Goal: Communication & Community: Participate in discussion

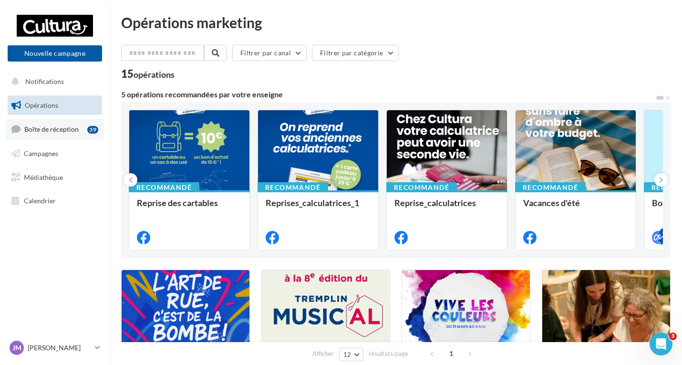
click at [75, 132] on span "Boîte de réception" at bounding box center [51, 129] width 54 height 8
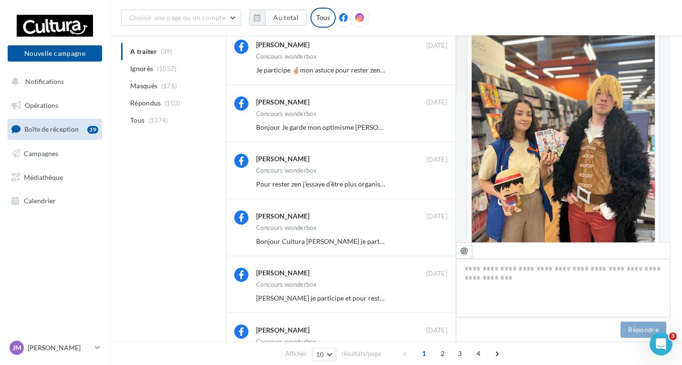
scroll to position [171, 0]
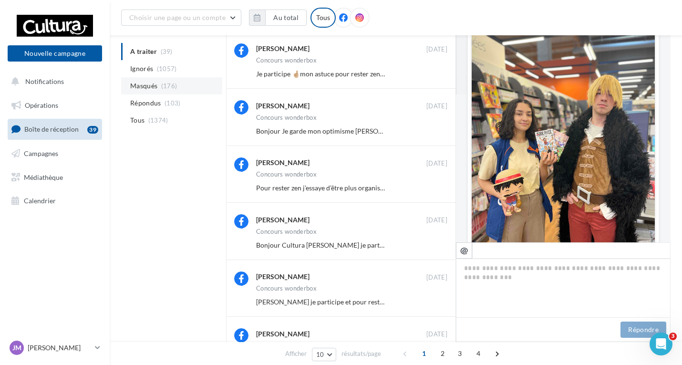
click at [140, 85] on span "Masqués" at bounding box center [143, 86] width 27 height 10
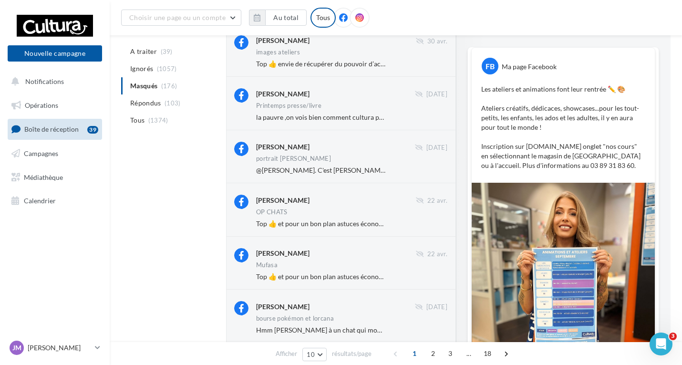
scroll to position [212, 0]
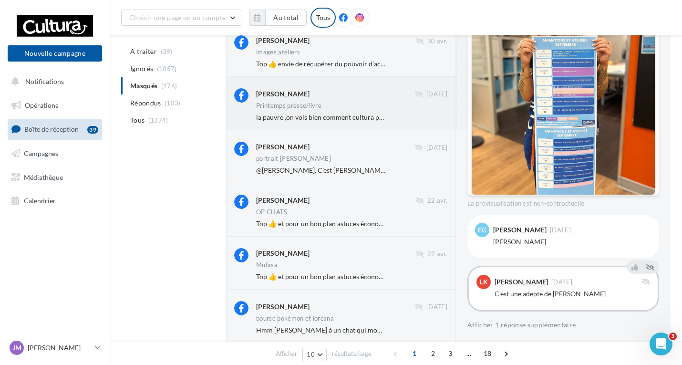
click at [278, 111] on div "[PERSON_NAME] [DATE] Printemps presse/livre la pauvre ,on vois bien comment cul…" at bounding box center [351, 104] width 191 height 33
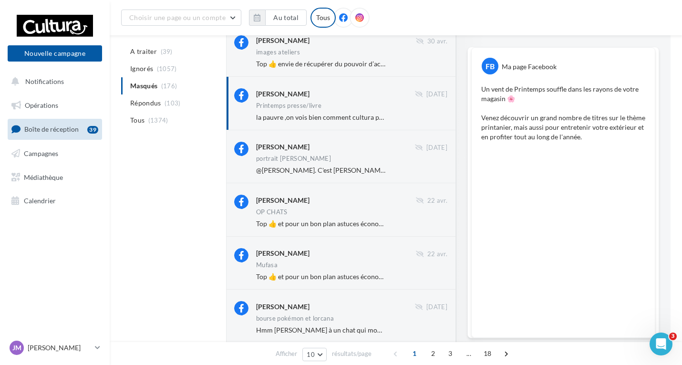
scroll to position [102, 0]
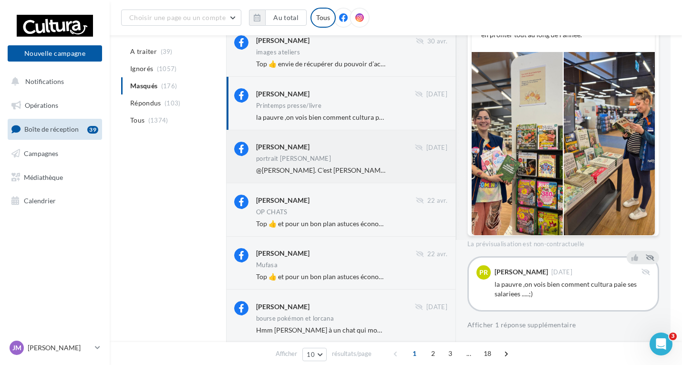
click at [315, 170] on span "@[PERSON_NAME]. C'est [PERSON_NAME]. Je ne sais pas si tu te souviens de moi. P…" at bounding box center [530, 170] width 548 height 8
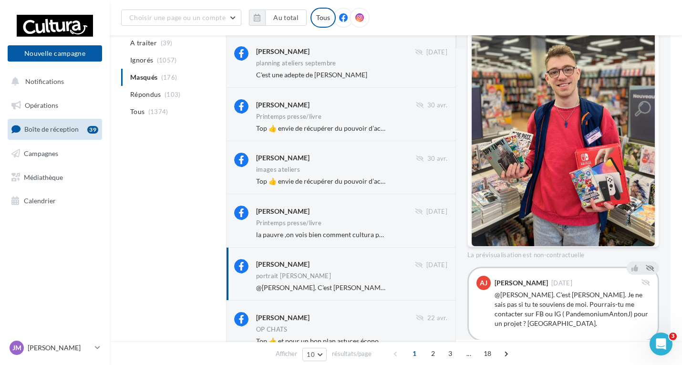
scroll to position [38, 0]
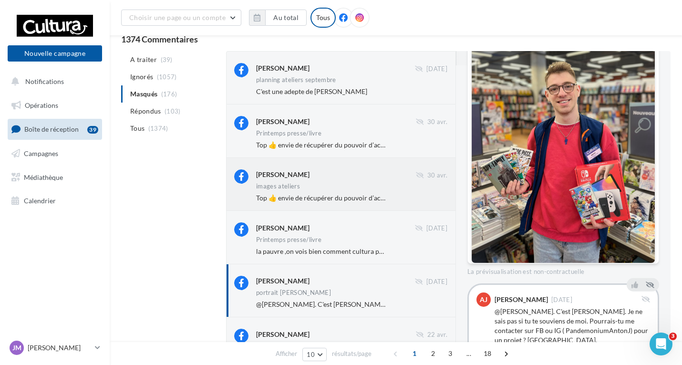
click at [321, 194] on span "Top 👍 envie de récupérer du pouvoir d’achat sur vos dépenses quotidiennes ? Alo…" at bounding box center [474, 198] width 436 height 8
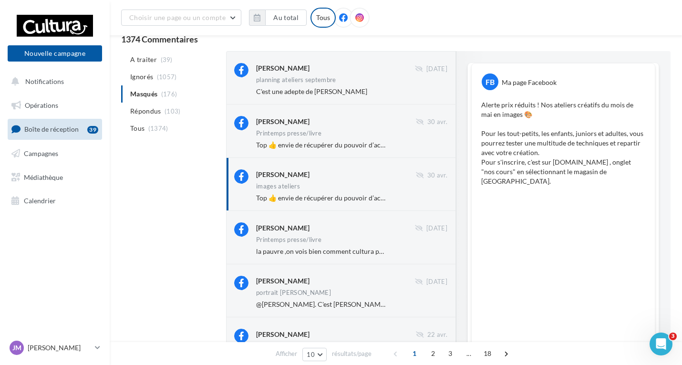
scroll to position [122, 0]
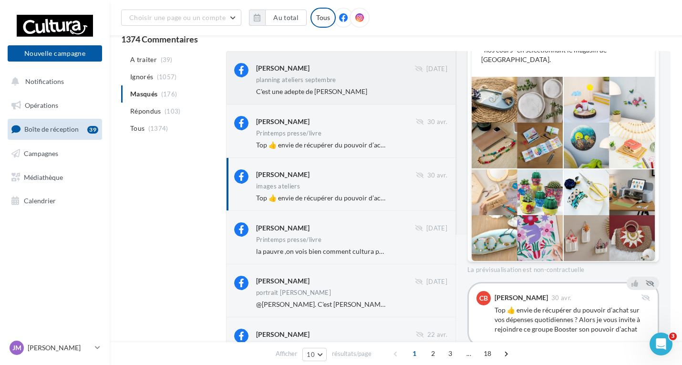
click at [294, 94] on span "C'est une adepte de [PERSON_NAME]" at bounding box center [311, 91] width 111 height 8
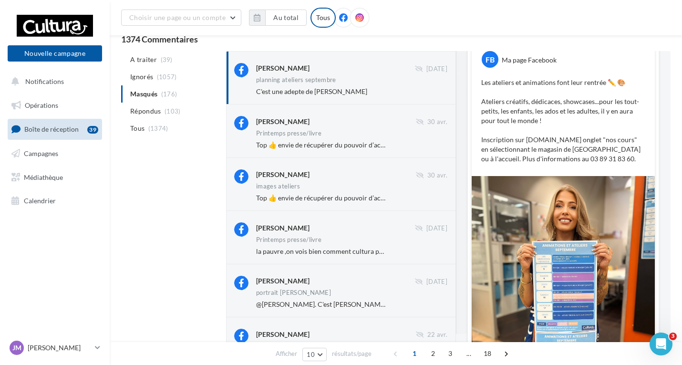
scroll to position [70, 0]
